Goal: Check status: Check status

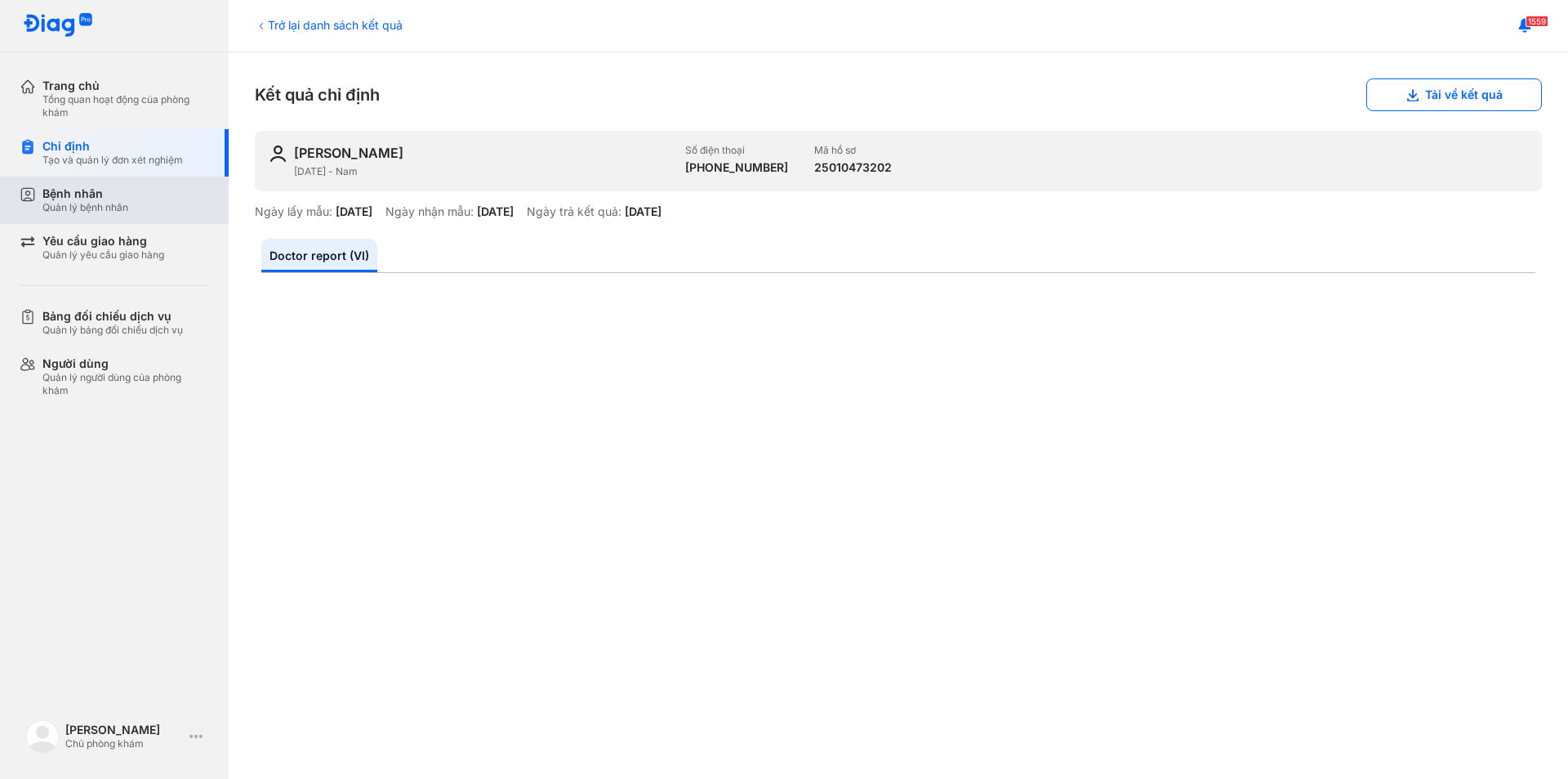
click at [115, 200] on div "Bệnh nhân" at bounding box center [85, 193] width 85 height 14
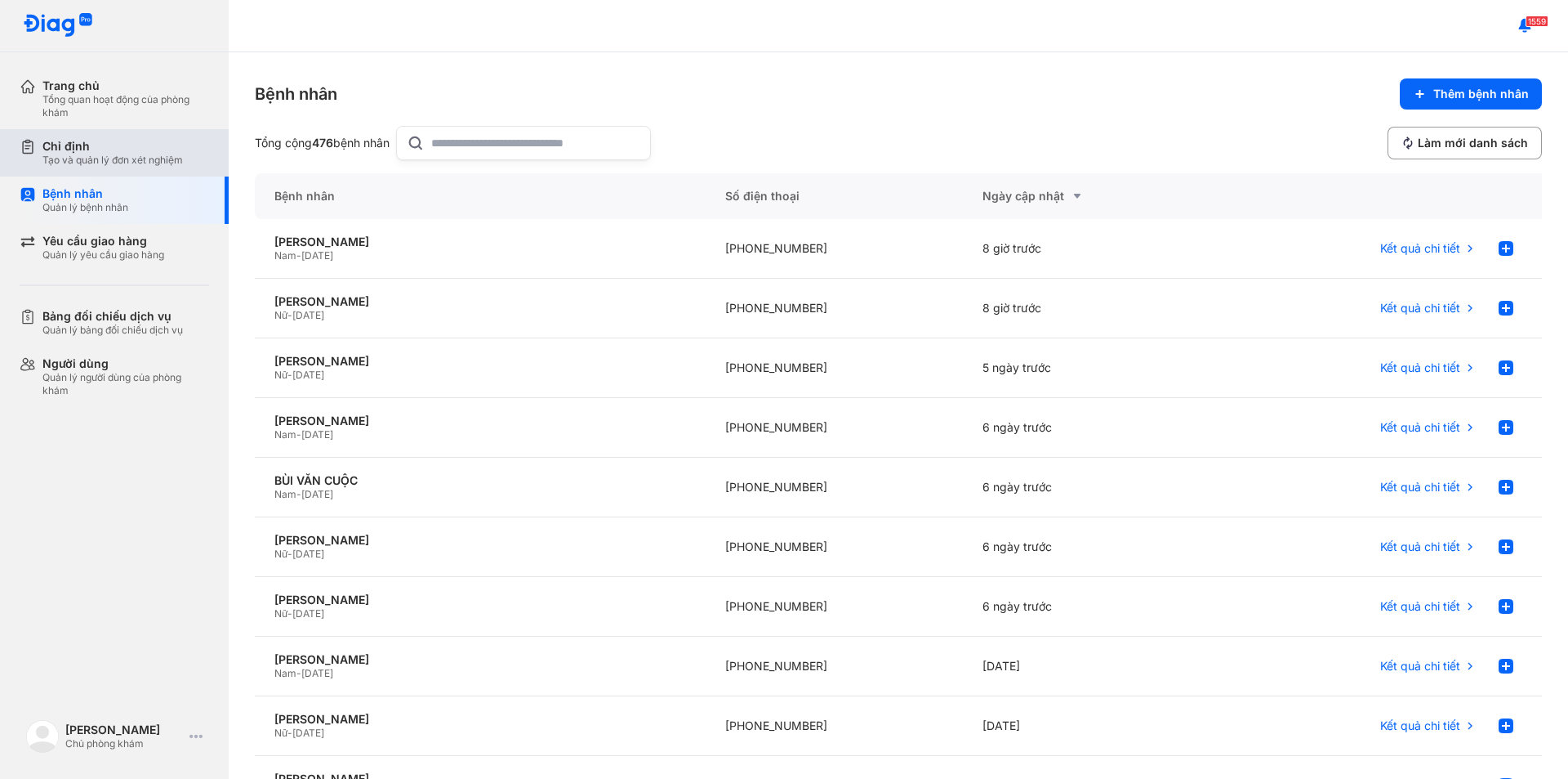
click at [66, 137] on div "Chỉ định Tạo và quản lý đơn xét nghiệm" at bounding box center [124, 153] width 209 height 48
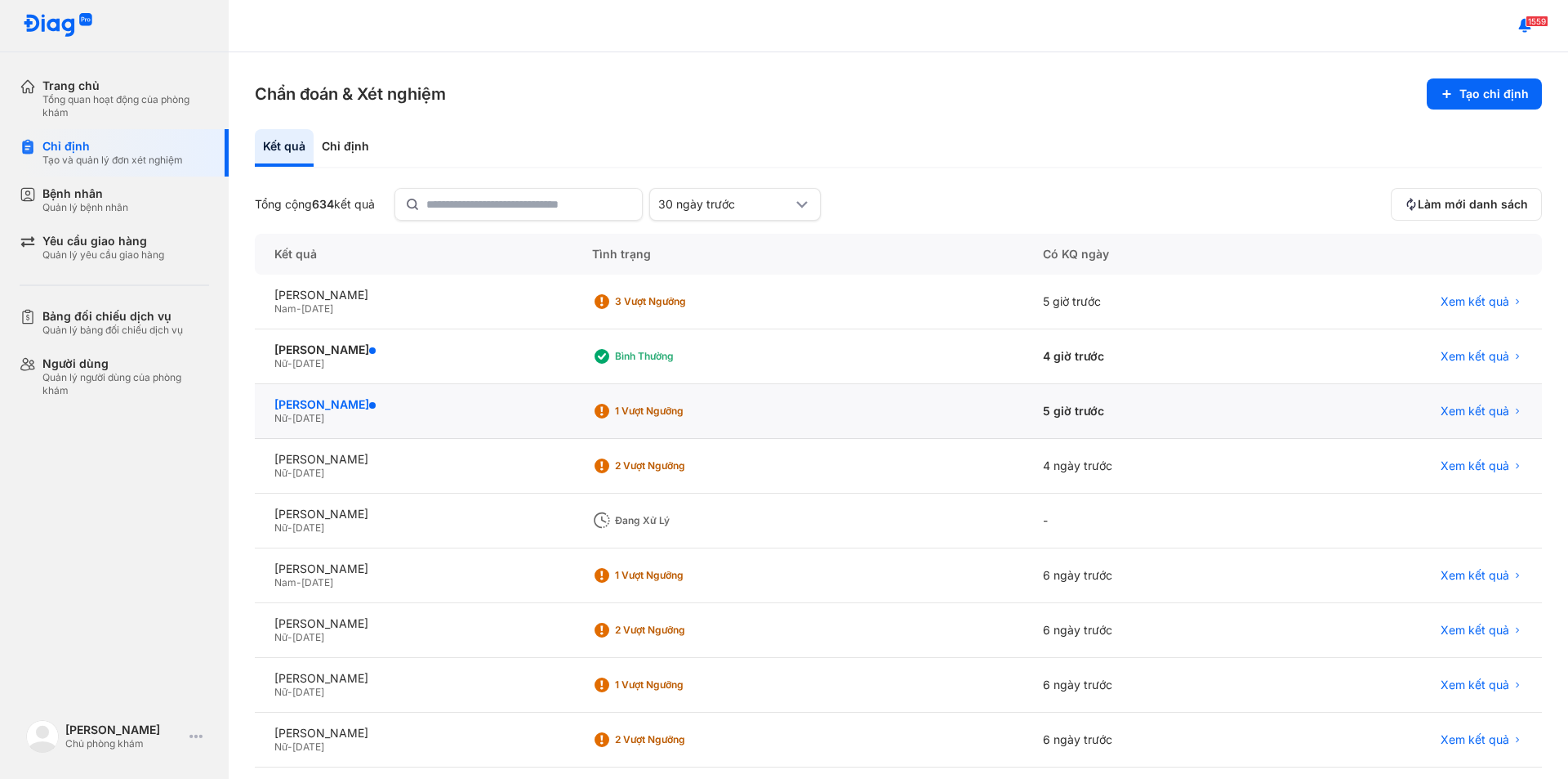
click at [367, 408] on div "[PERSON_NAME]" at bounding box center [413, 404] width 278 height 14
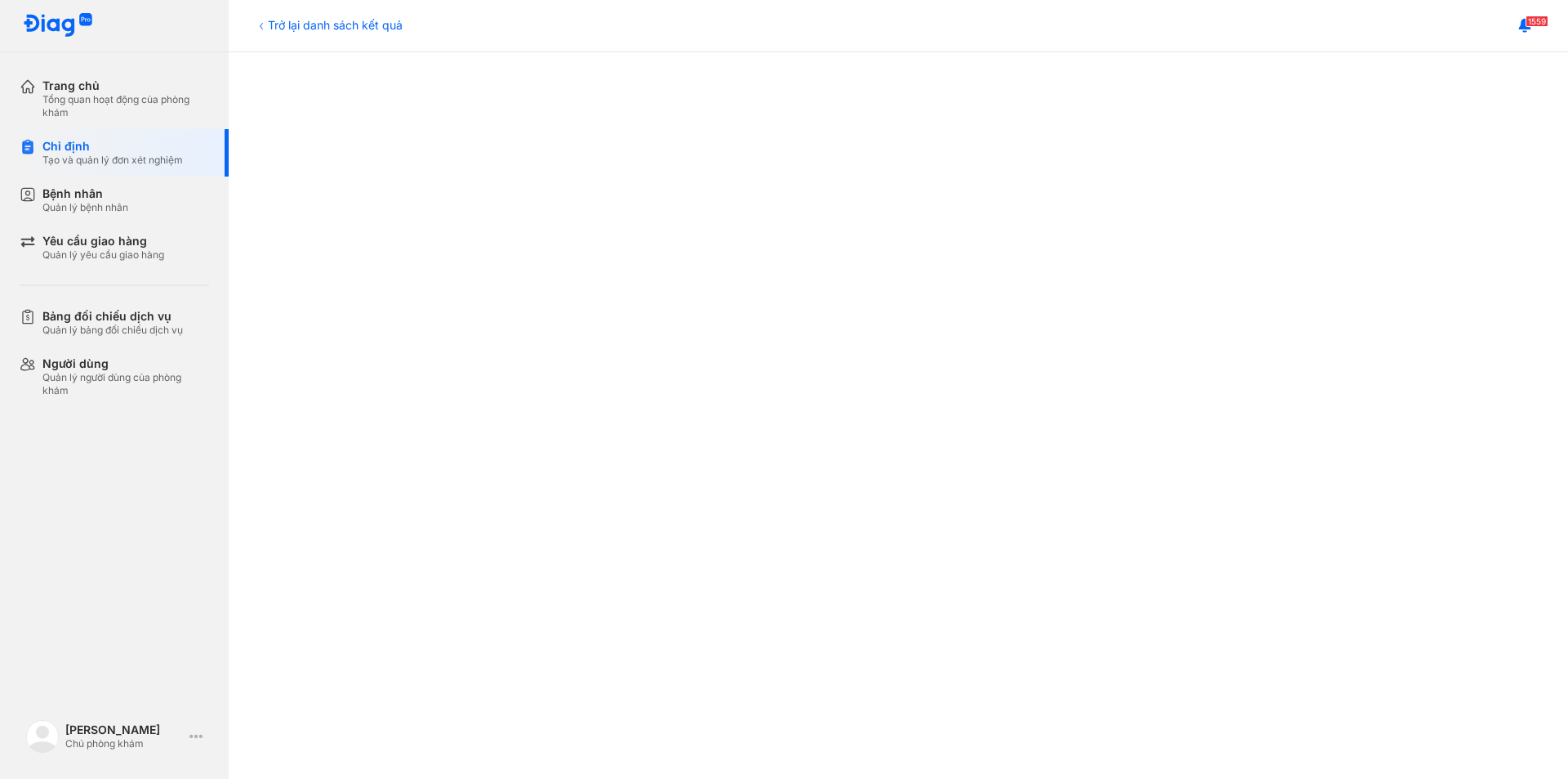
scroll to position [408, 0]
